Goal: Task Accomplishment & Management: Manage account settings

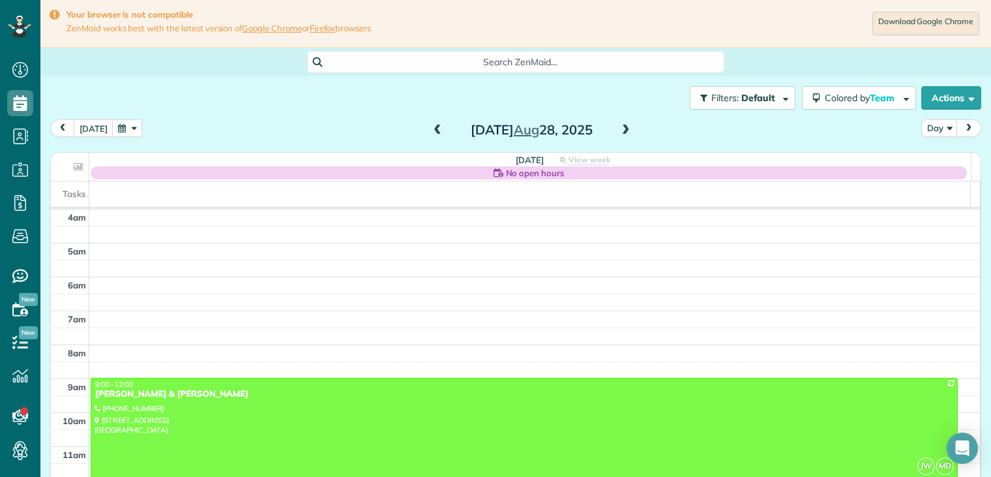
scroll to position [102, 0]
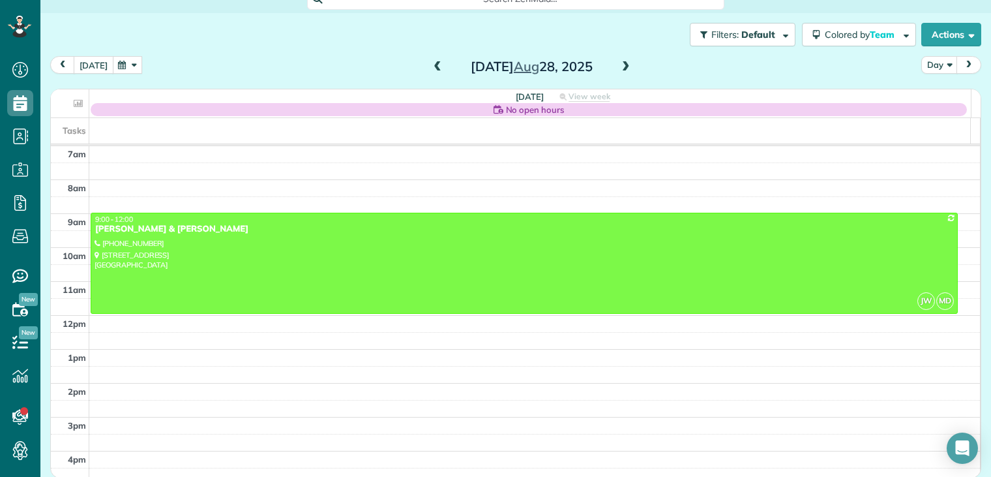
click at [89, 64] on button "[DATE]" at bounding box center [94, 65] width 40 height 18
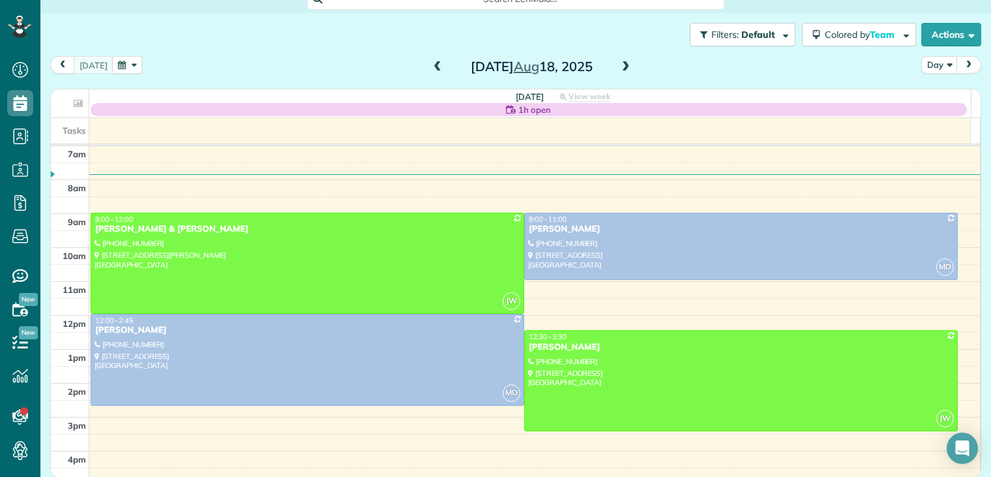
click at [619, 63] on span at bounding box center [626, 67] width 14 height 12
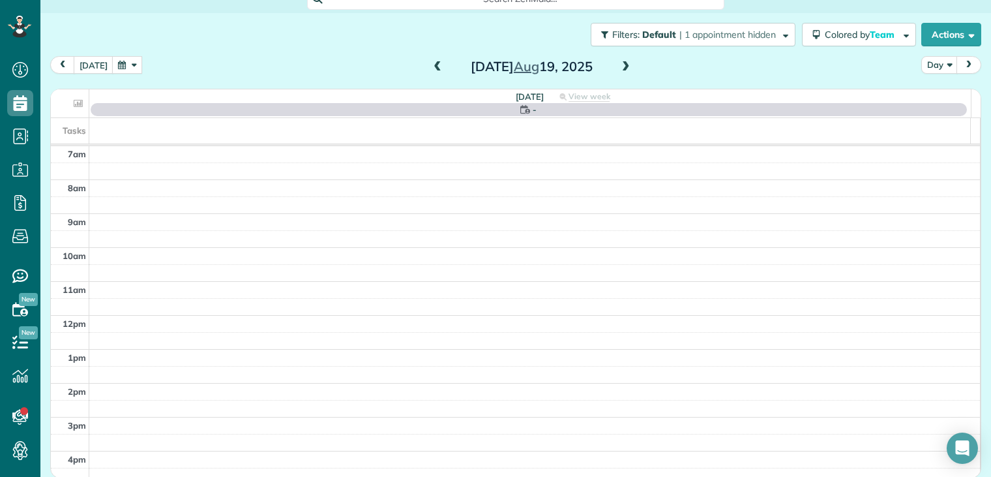
click at [619, 67] on span at bounding box center [626, 67] width 14 height 12
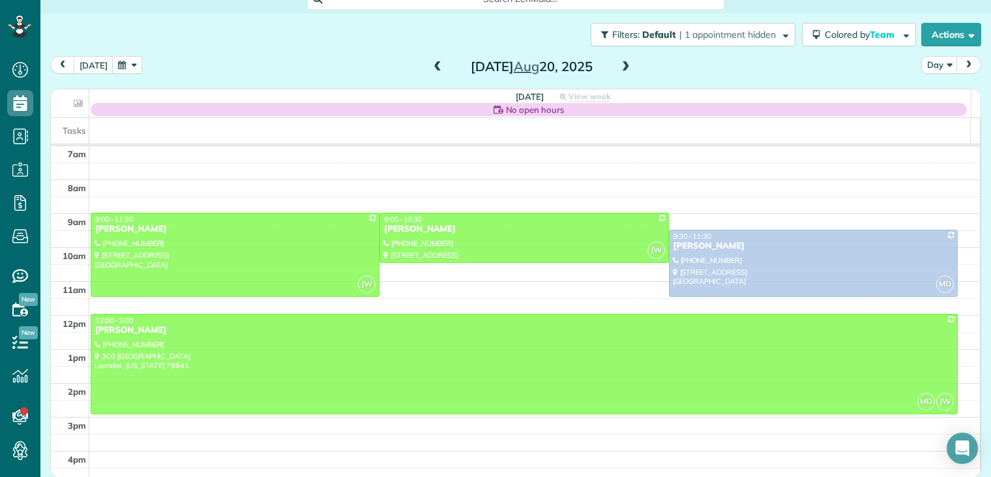
click at [430, 70] on span at bounding box center [437, 67] width 14 height 12
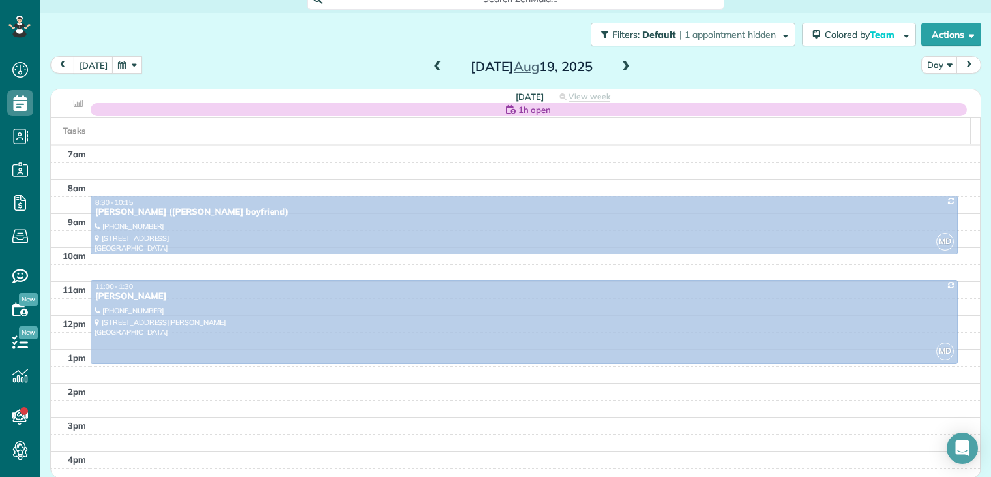
click at [621, 69] on span at bounding box center [626, 67] width 14 height 12
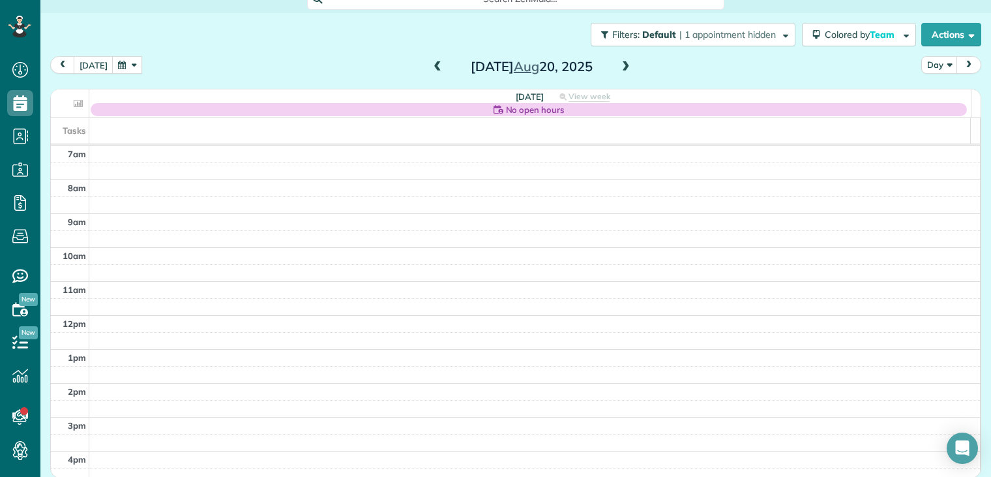
click at [622, 68] on span at bounding box center [626, 67] width 14 height 12
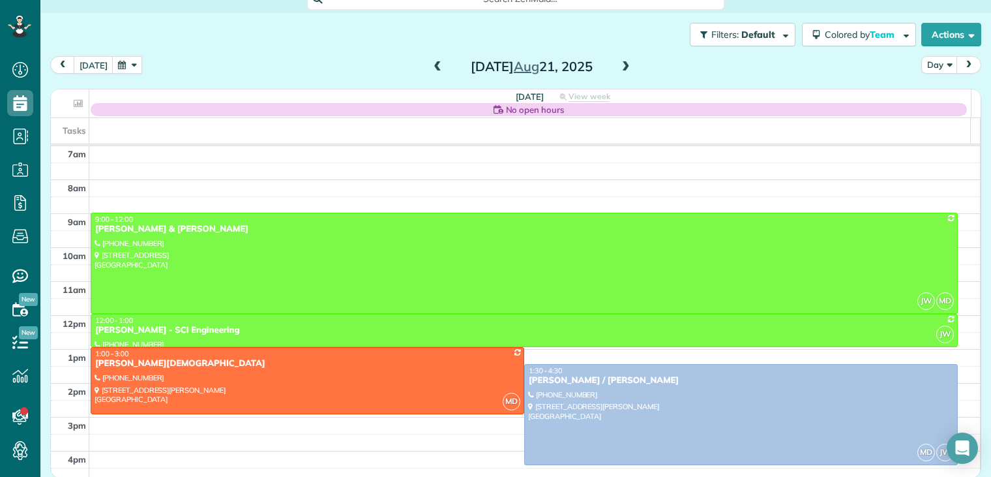
click at [622, 67] on span at bounding box center [626, 67] width 14 height 12
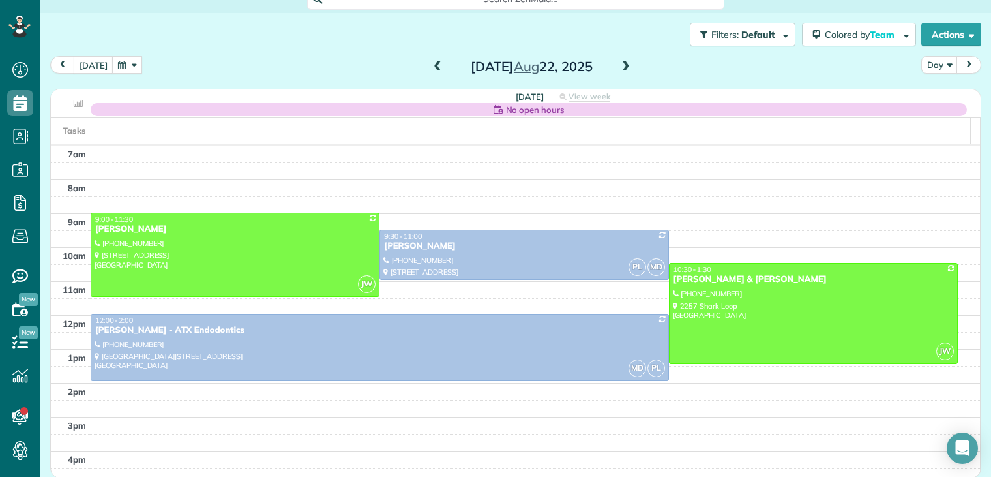
click at [619, 67] on span at bounding box center [626, 67] width 14 height 12
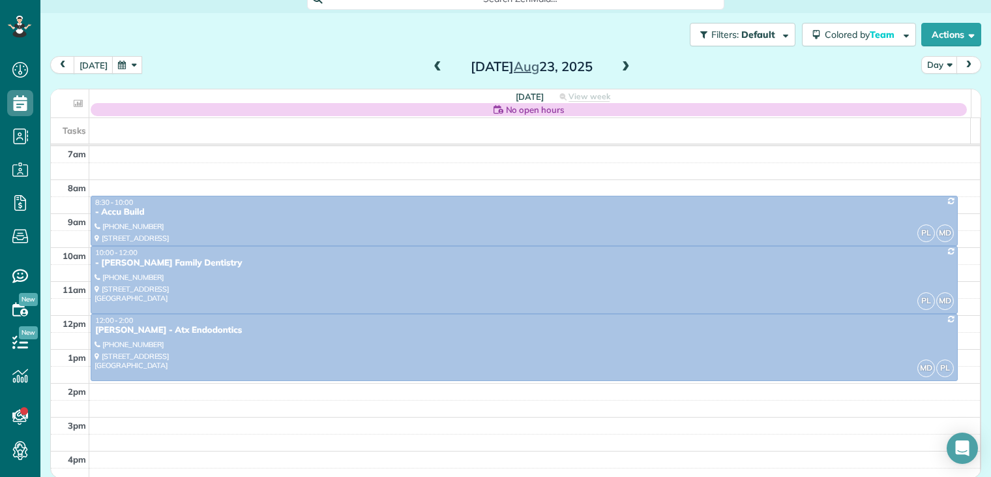
click at [619, 67] on span at bounding box center [626, 67] width 14 height 12
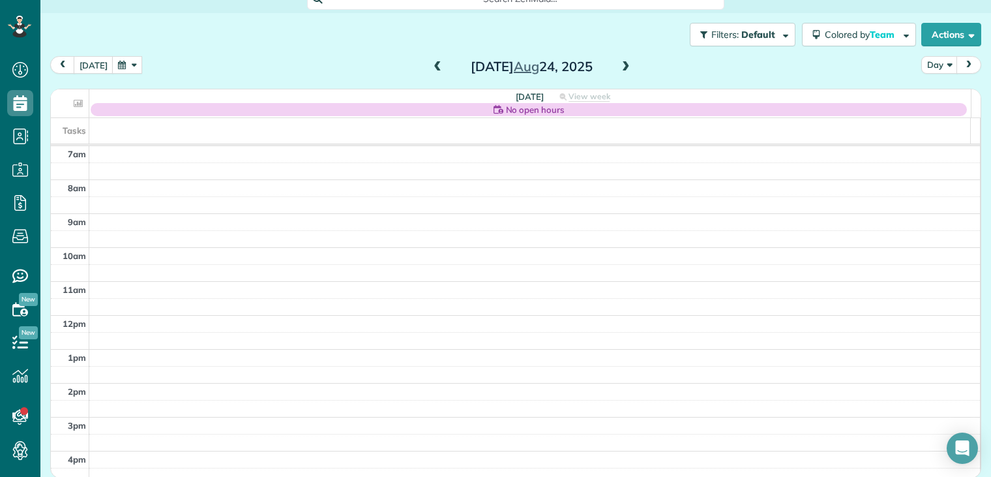
click at [619, 67] on span at bounding box center [626, 67] width 14 height 12
click at [621, 68] on span at bounding box center [626, 67] width 14 height 12
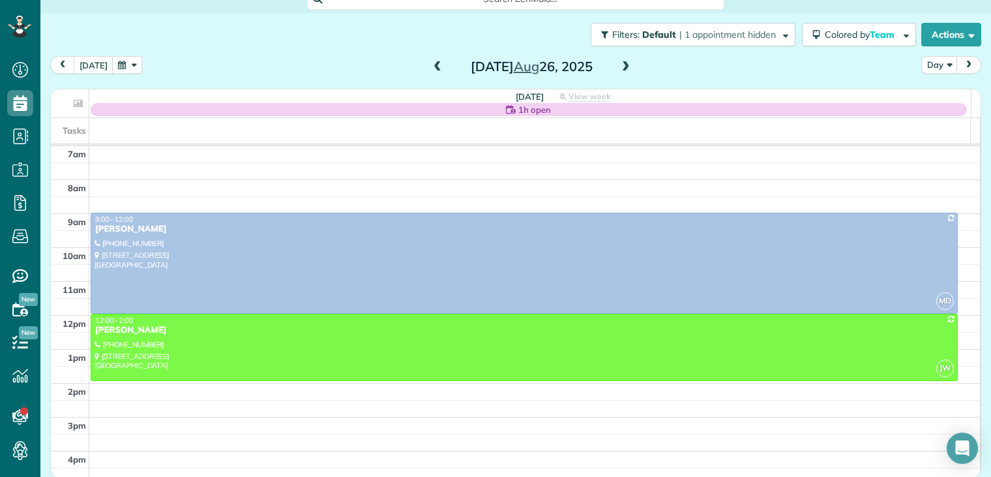
click at [430, 67] on span at bounding box center [437, 67] width 14 height 12
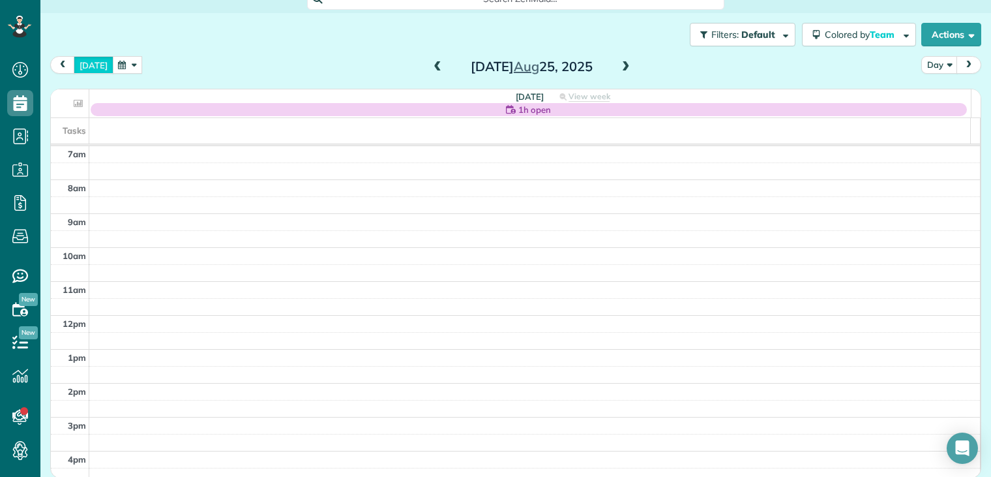
click at [88, 67] on button "[DATE]" at bounding box center [94, 65] width 40 height 18
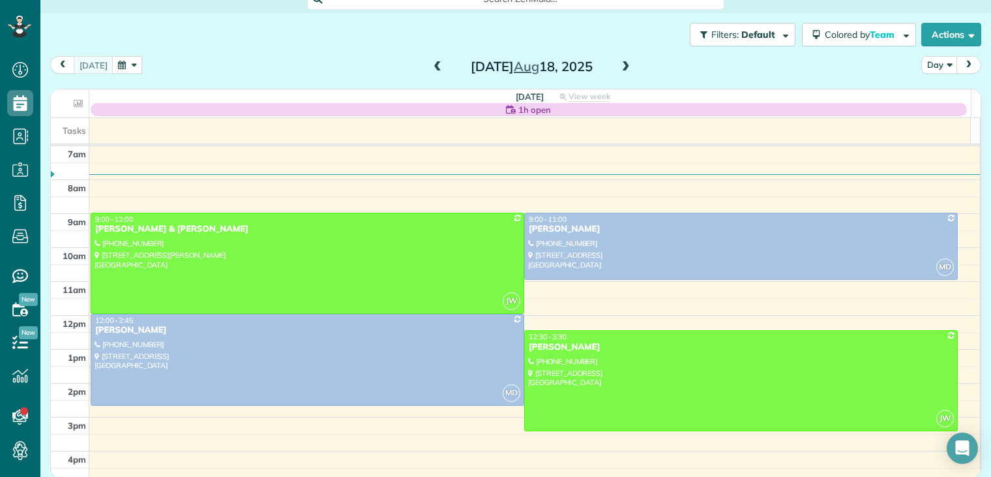
click at [621, 65] on span at bounding box center [626, 67] width 14 height 12
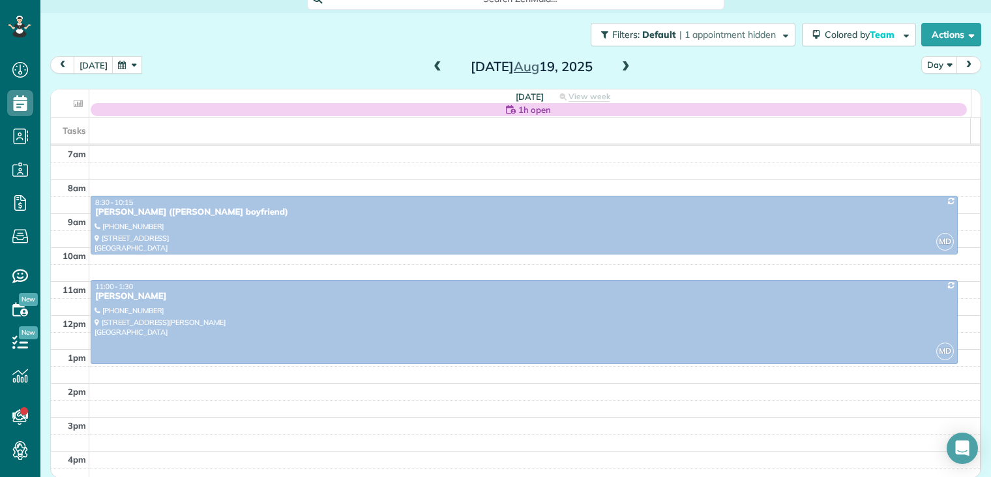
click at [619, 65] on span at bounding box center [626, 67] width 14 height 12
